Goal: Communication & Community: Connect with others

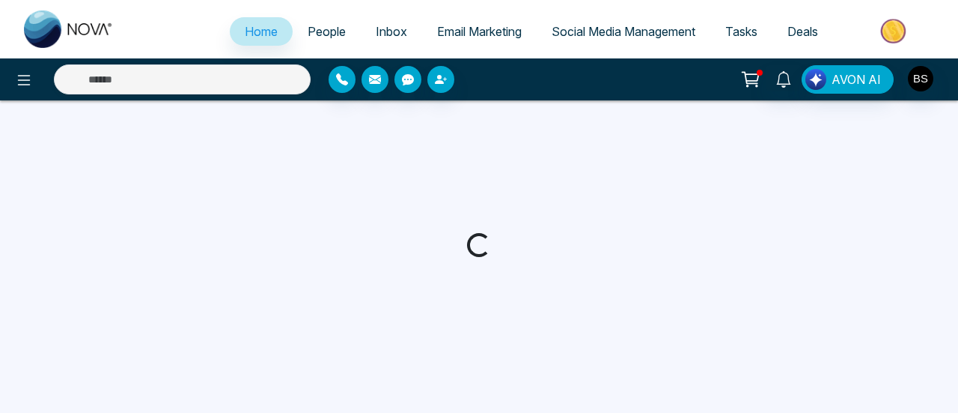
select select "*"
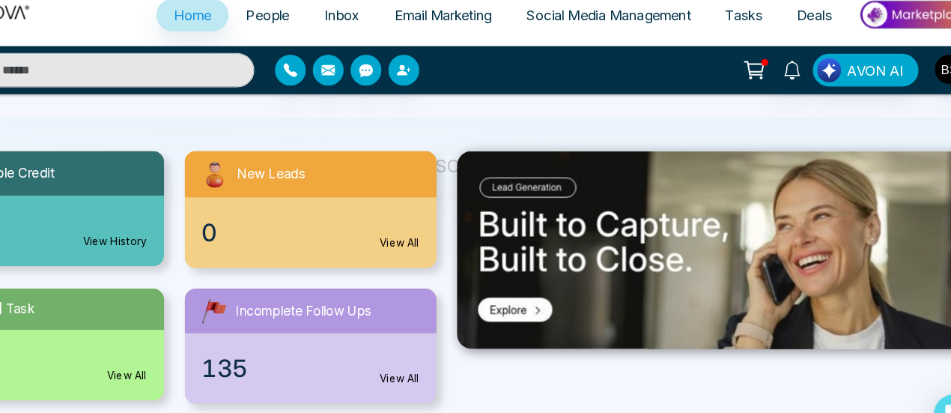
scroll to position [117, 0]
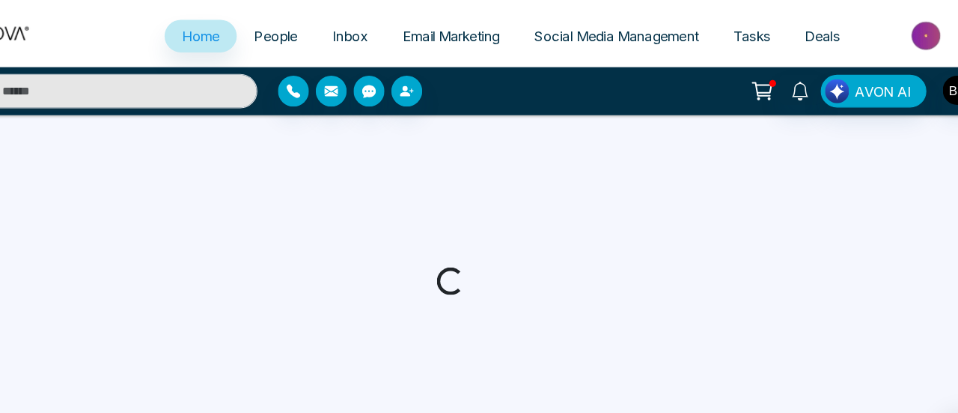
select select "*"
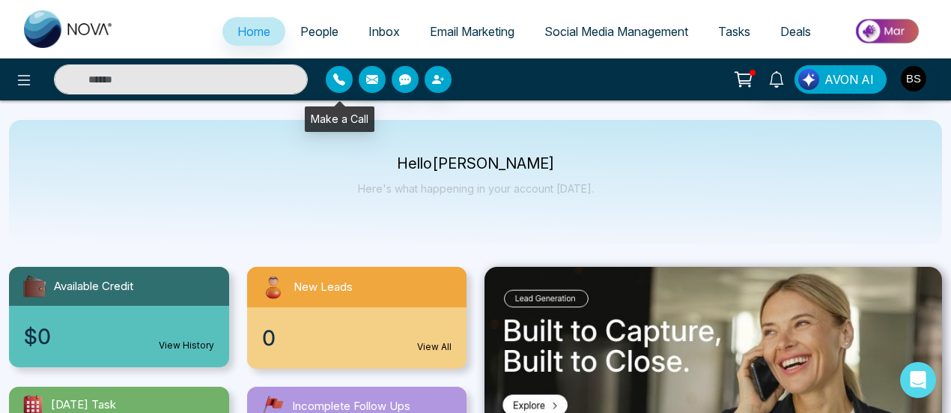
click at [333, 82] on icon "button" at bounding box center [339, 79] width 12 height 12
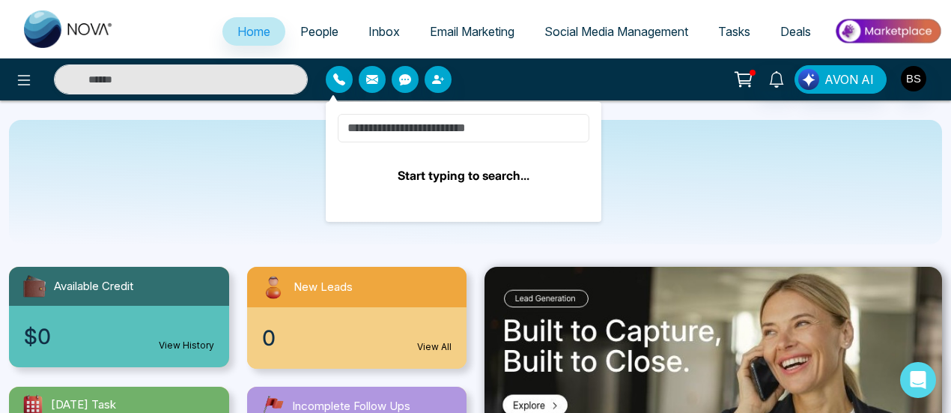
click at [449, 133] on input at bounding box center [464, 128] width 252 height 28
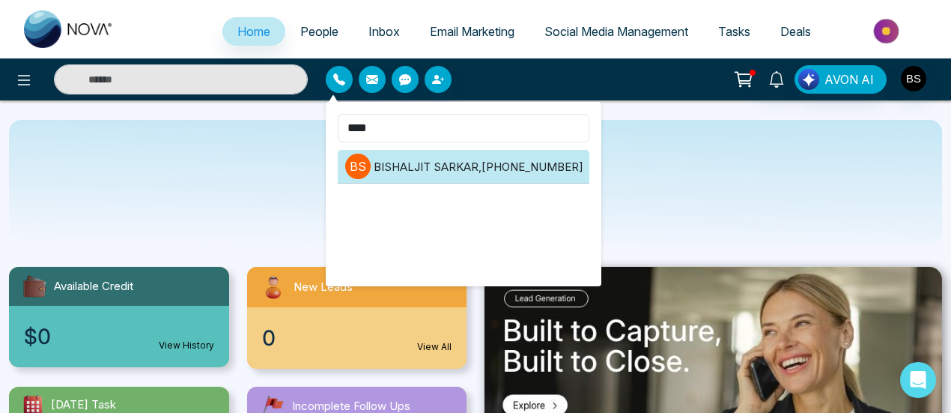
type input "****"
click at [480, 160] on li "B S [PERSON_NAME] , [PHONE_NUMBER]" at bounding box center [464, 167] width 252 height 34
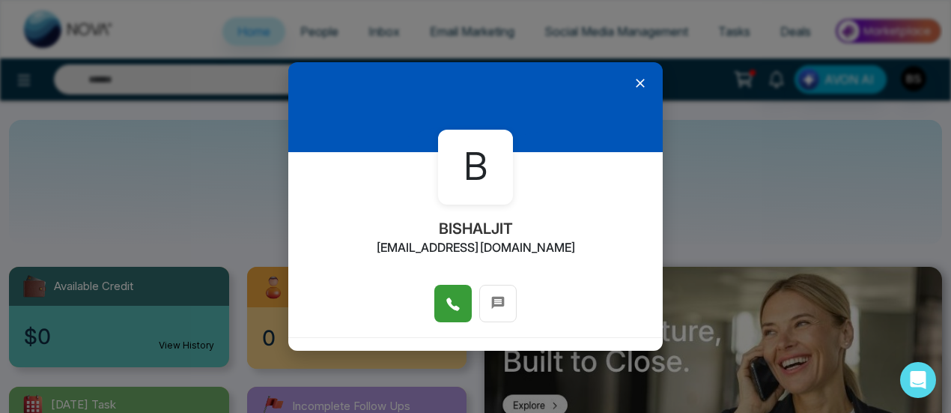
click at [460, 310] on button at bounding box center [452, 303] width 37 height 37
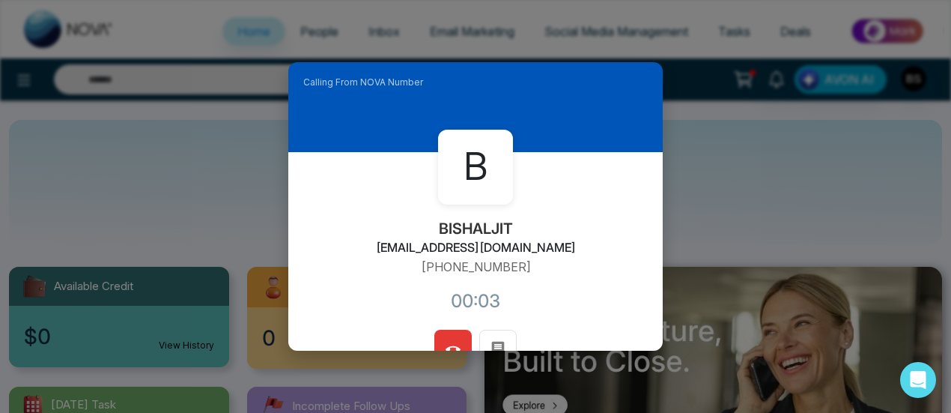
click at [465, 340] on button at bounding box center [452, 347] width 37 height 37
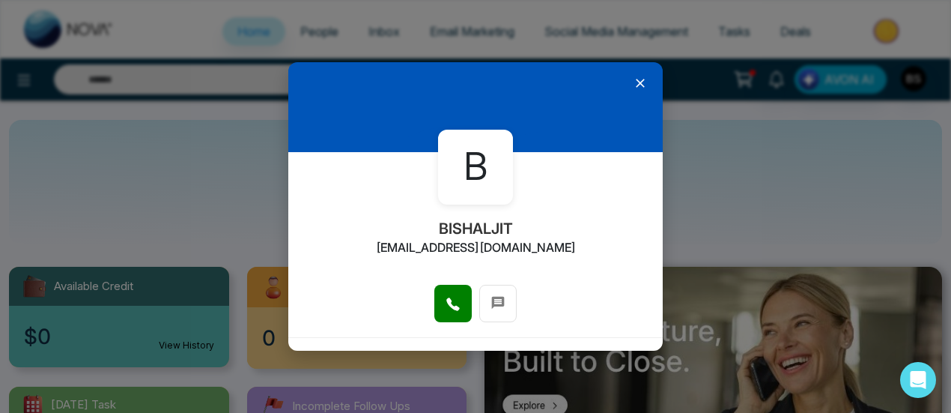
click at [638, 86] on icon at bounding box center [640, 83] width 15 height 15
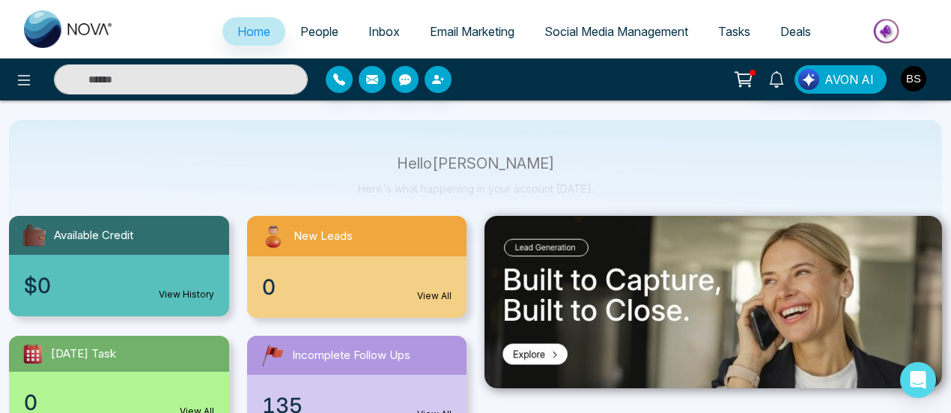
scroll to position [75, 0]
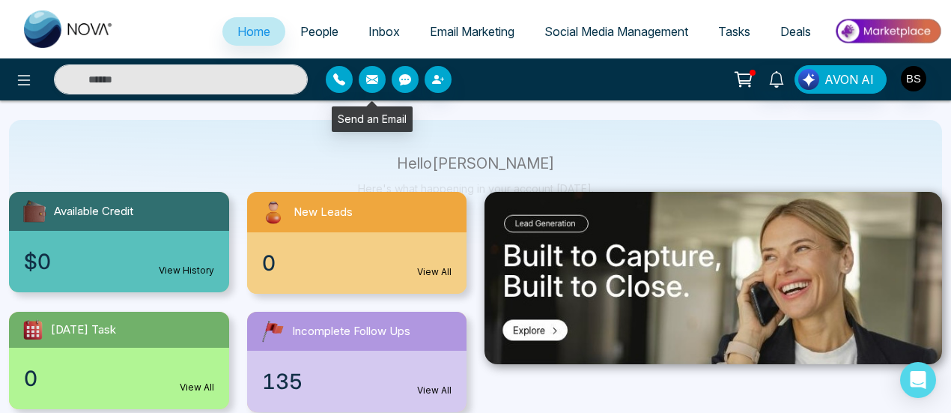
click at [380, 83] on button "button" at bounding box center [372, 79] width 27 height 27
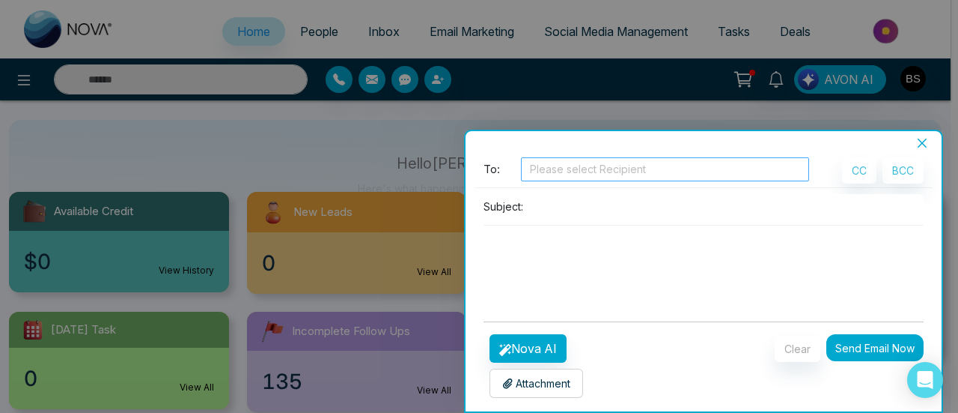
click at [606, 171] on div at bounding box center [665, 169] width 281 height 18
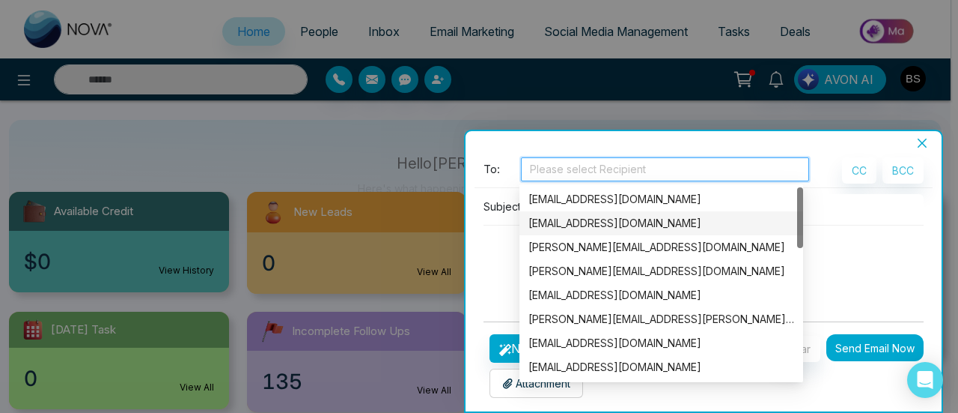
drag, startPoint x: 615, startPoint y: 231, endPoint x: 589, endPoint y: 234, distance: 27.1
click at [614, 231] on div "anit@mmnovatech.com" at bounding box center [662, 223] width 284 height 24
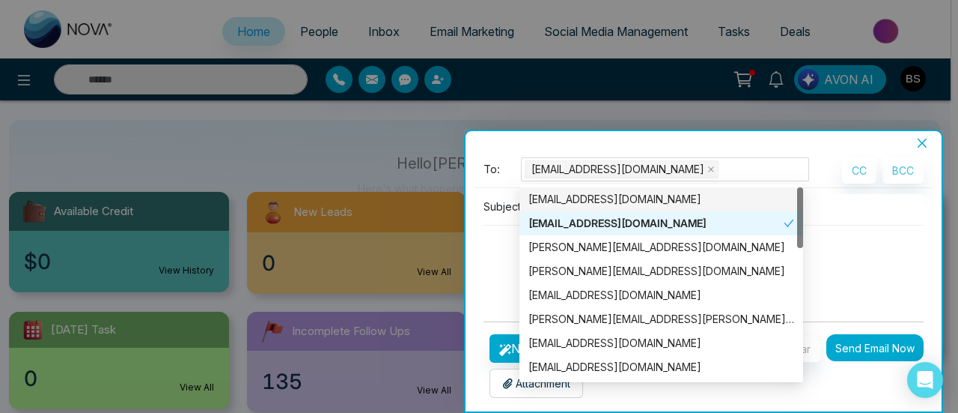
click at [900, 242] on textarea at bounding box center [704, 261] width 440 height 72
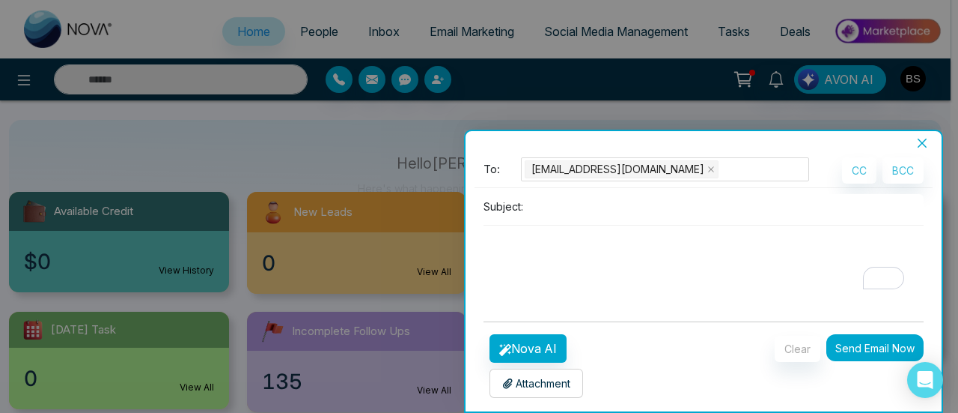
click at [556, 211] on input at bounding box center [726, 206] width 395 height 25
type input "****"
click at [558, 287] on textarea "To enrich screen reader interactions, please activate Accessibility in Grammarl…" at bounding box center [704, 261] width 440 height 72
type textarea "****"
click at [854, 338] on button "Send Email Now" at bounding box center [875, 347] width 97 height 27
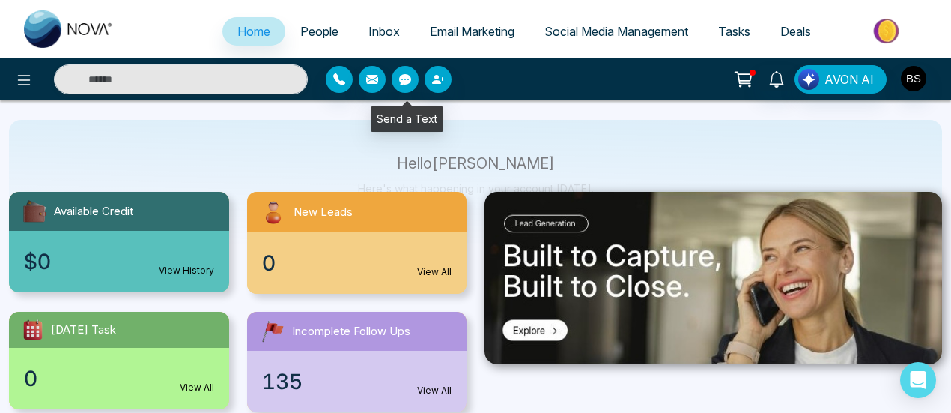
click at [407, 85] on icon "button" at bounding box center [405, 79] width 12 height 12
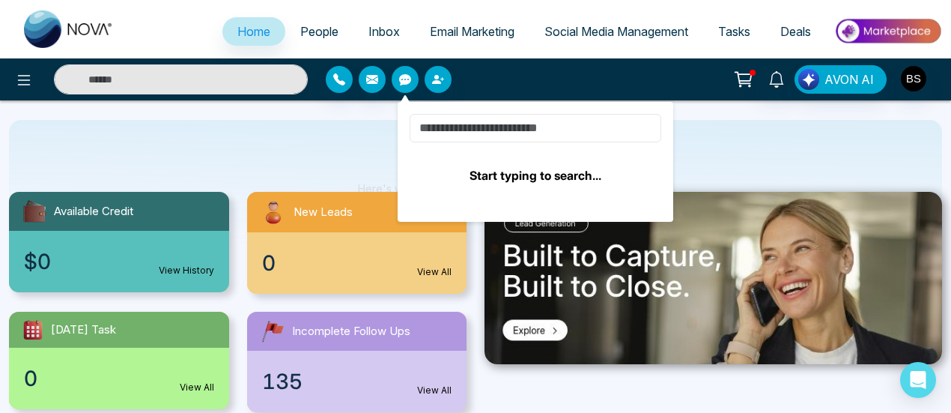
click at [534, 123] on input at bounding box center [536, 128] width 252 height 28
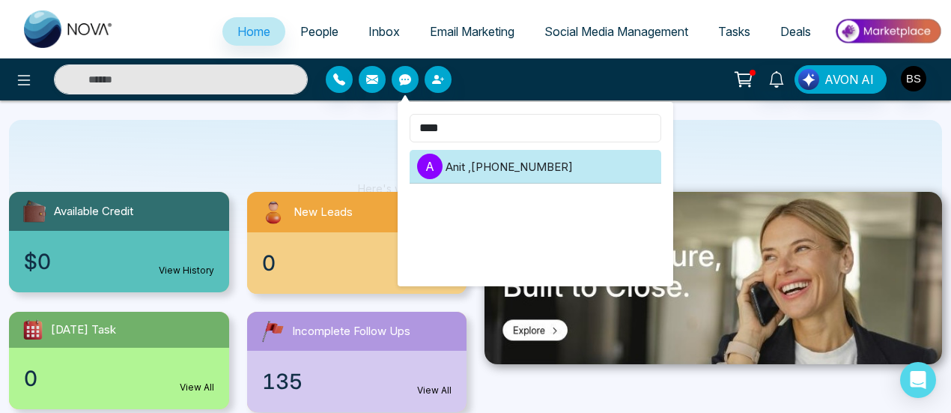
type input "****"
click at [466, 166] on li "A Anit , +919930053035" at bounding box center [536, 167] width 252 height 34
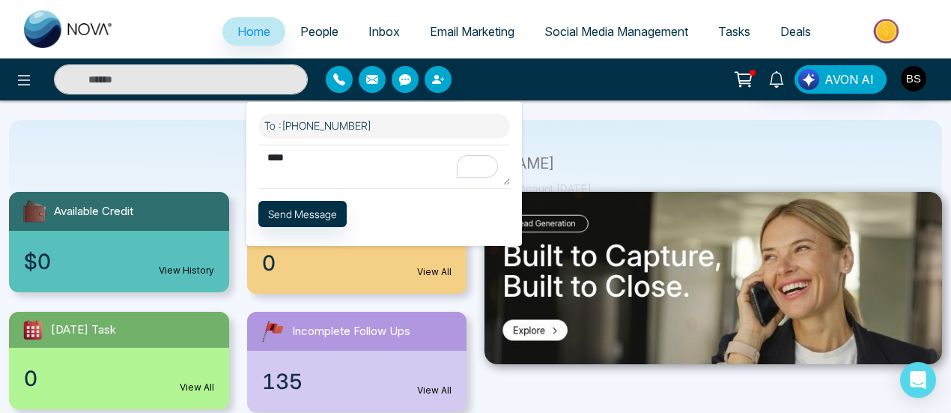
type textarea "****"
click at [289, 221] on button "Send Message" at bounding box center [302, 214] width 88 height 26
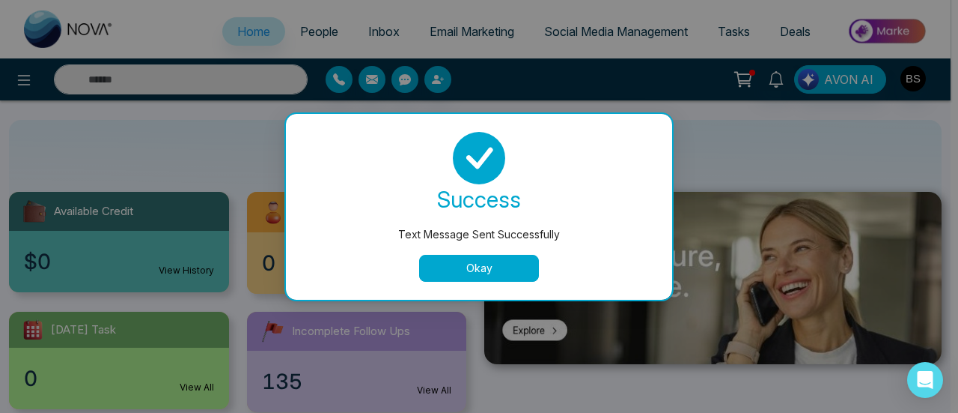
click at [466, 260] on button "Okay" at bounding box center [479, 268] width 120 height 27
